Goal: Information Seeking & Learning: Learn about a topic

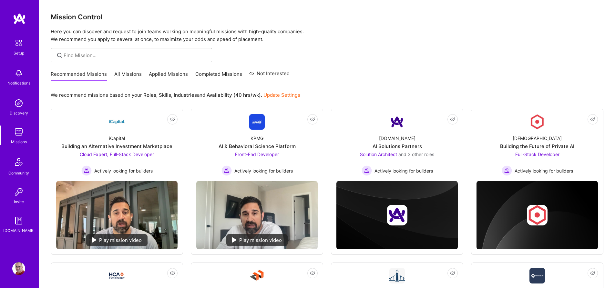
scroll to position [43, 0]
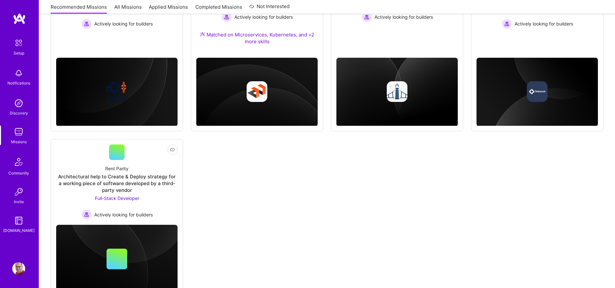
scroll to position [334, 0]
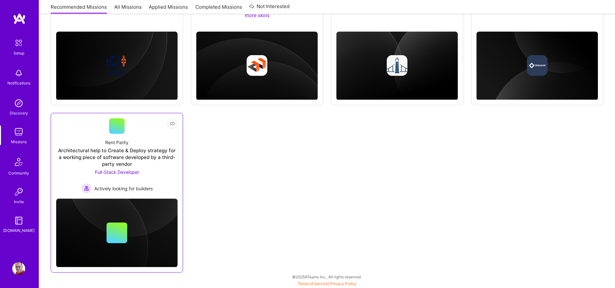
click at [129, 172] on span "Full-Stack Developer" at bounding box center [117, 171] width 44 height 5
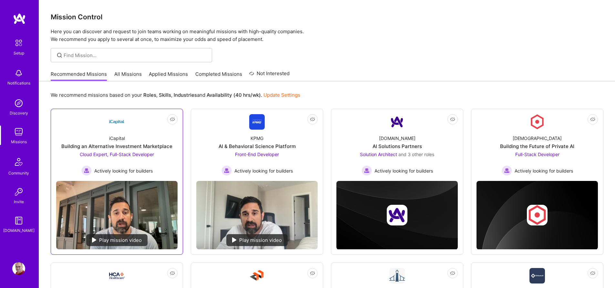
click at [165, 156] on div "iCapital Building an Alternative Investment Marketplace Cloud Expert, Full-Stac…" at bounding box center [116, 153] width 121 height 46
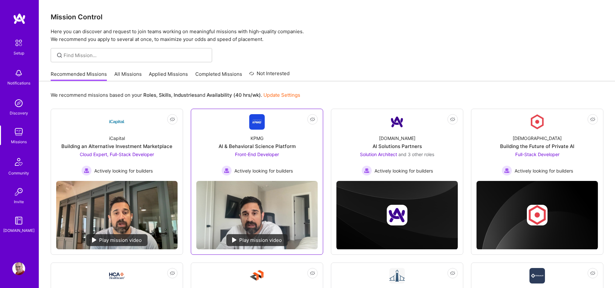
click at [305, 141] on div "KPMG AI & Behavioral Science Platform Front-End Developer Actively looking for …" at bounding box center [256, 153] width 121 height 46
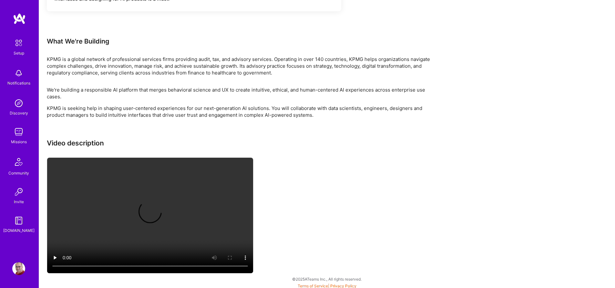
scroll to position [509, 0]
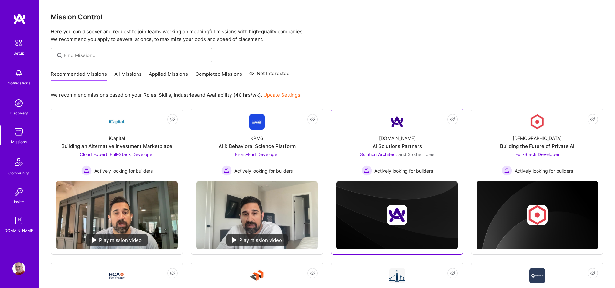
click at [447, 166] on div "[DOMAIN_NAME] AI Solutions Partners Solution Architect and 3 other roles Active…" at bounding box center [396, 153] width 121 height 46
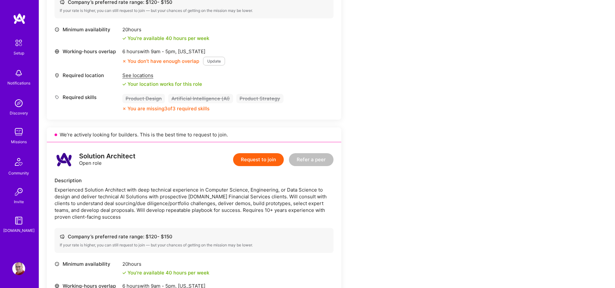
scroll to position [491, 0]
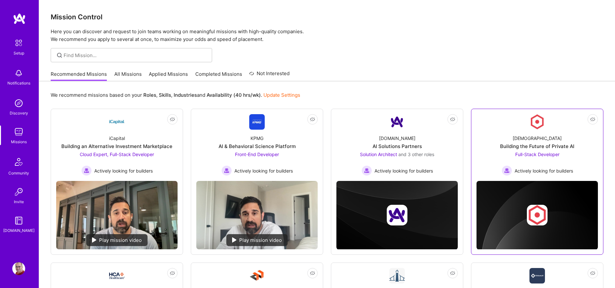
click at [564, 159] on div "Full-Stack Developer Actively looking for builders" at bounding box center [537, 163] width 71 height 25
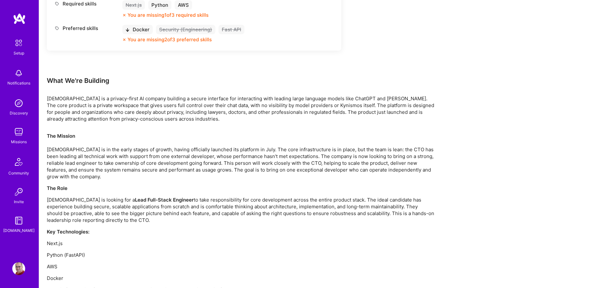
scroll to position [339, 0]
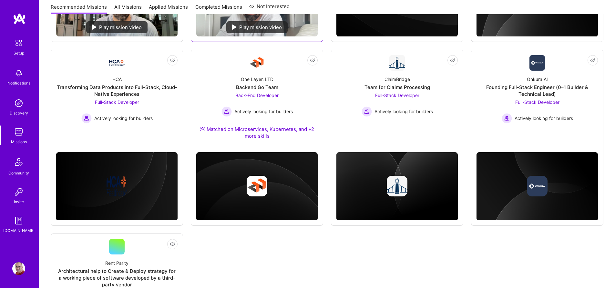
scroll to position [215, 0]
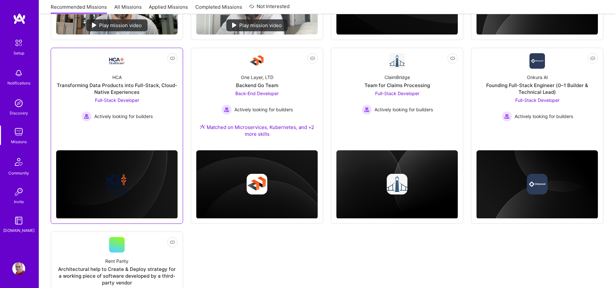
click at [150, 110] on div "Full-Stack Developer Actively looking for builders" at bounding box center [116, 109] width 71 height 25
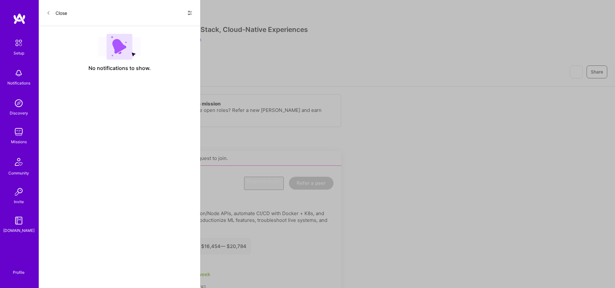
scroll to position [215, 0]
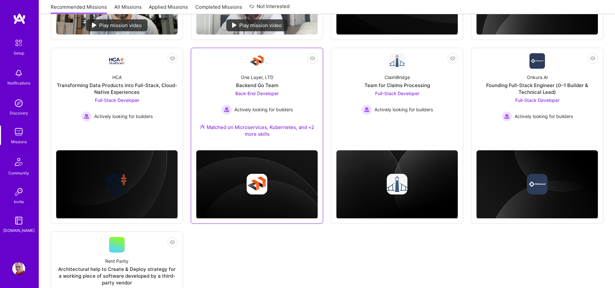
click at [310, 88] on div "One Layer, LTD Backend Go Team Back-End Developer Actively looking for builders…" at bounding box center [256, 107] width 121 height 77
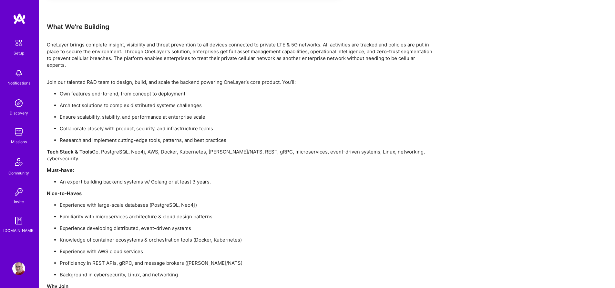
scroll to position [478, 0]
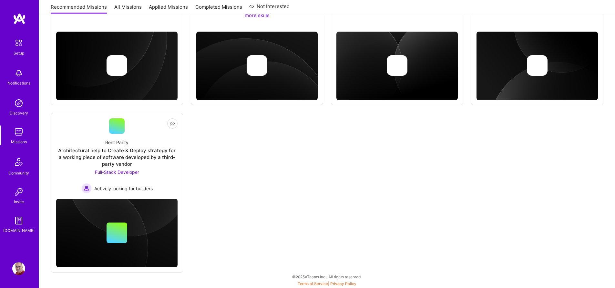
scroll to position [215, 0]
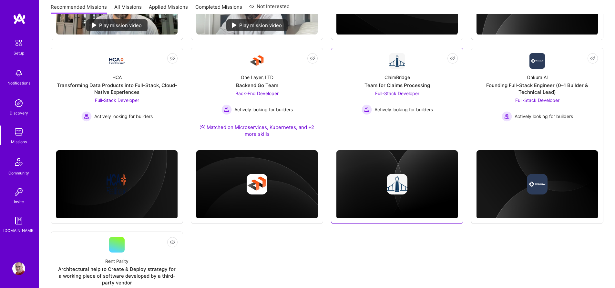
click at [451, 102] on div "ClaimBridge Team for Claims Processing Full-Stack Developer Actively looking fo…" at bounding box center [396, 92] width 121 height 46
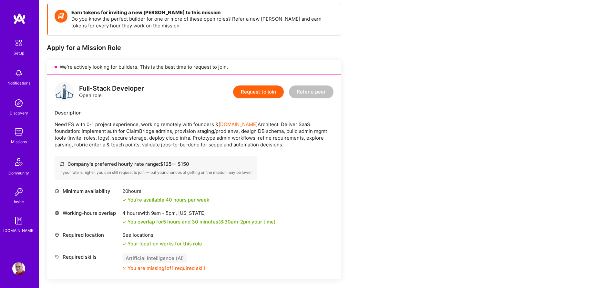
scroll to position [92, 0]
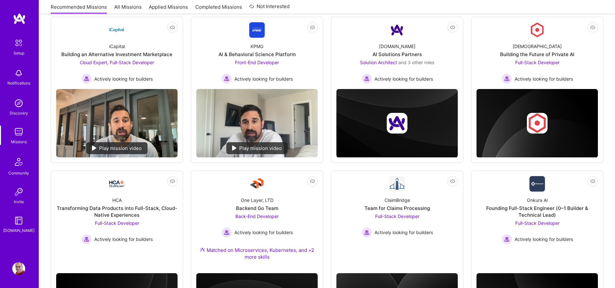
scroll to position [215, 0]
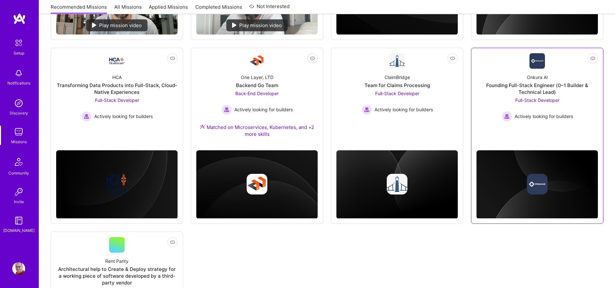
click at [514, 78] on div "Onkura AI Founding Full-Stack Engineer (0–1 Builder & Technical Lead) Full-Stac…" at bounding box center [537, 95] width 121 height 53
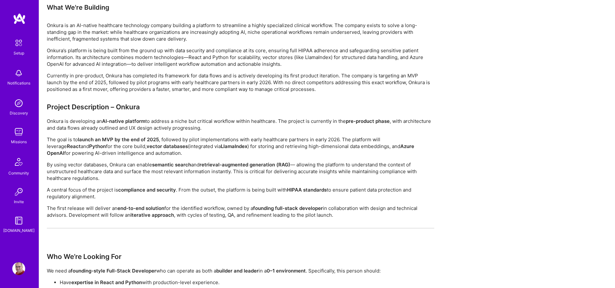
scroll to position [408, 0]
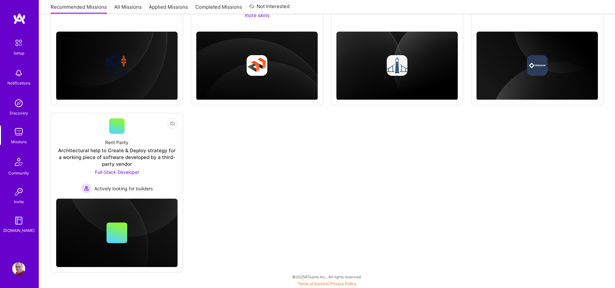
scroll to position [215, 0]
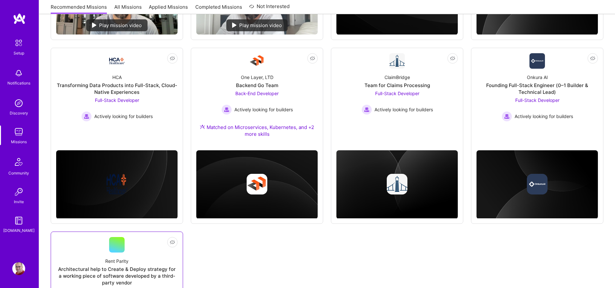
click at [141, 249] on link "Not Interested Rent Parity Architectural help to Create & Deploy strategy for a…" at bounding box center [116, 274] width 121 height 75
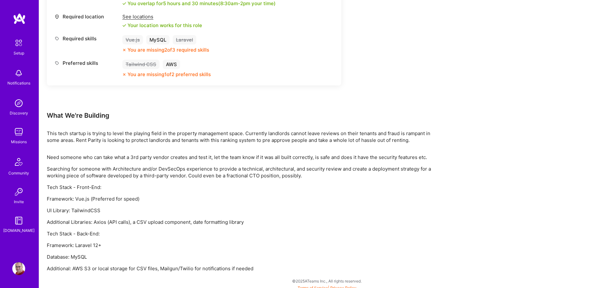
scroll to position [307, 0]
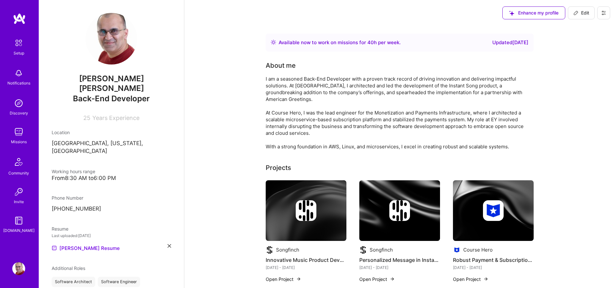
scroll to position [166, 0]
